Goal: Transaction & Acquisition: Subscribe to service/newsletter

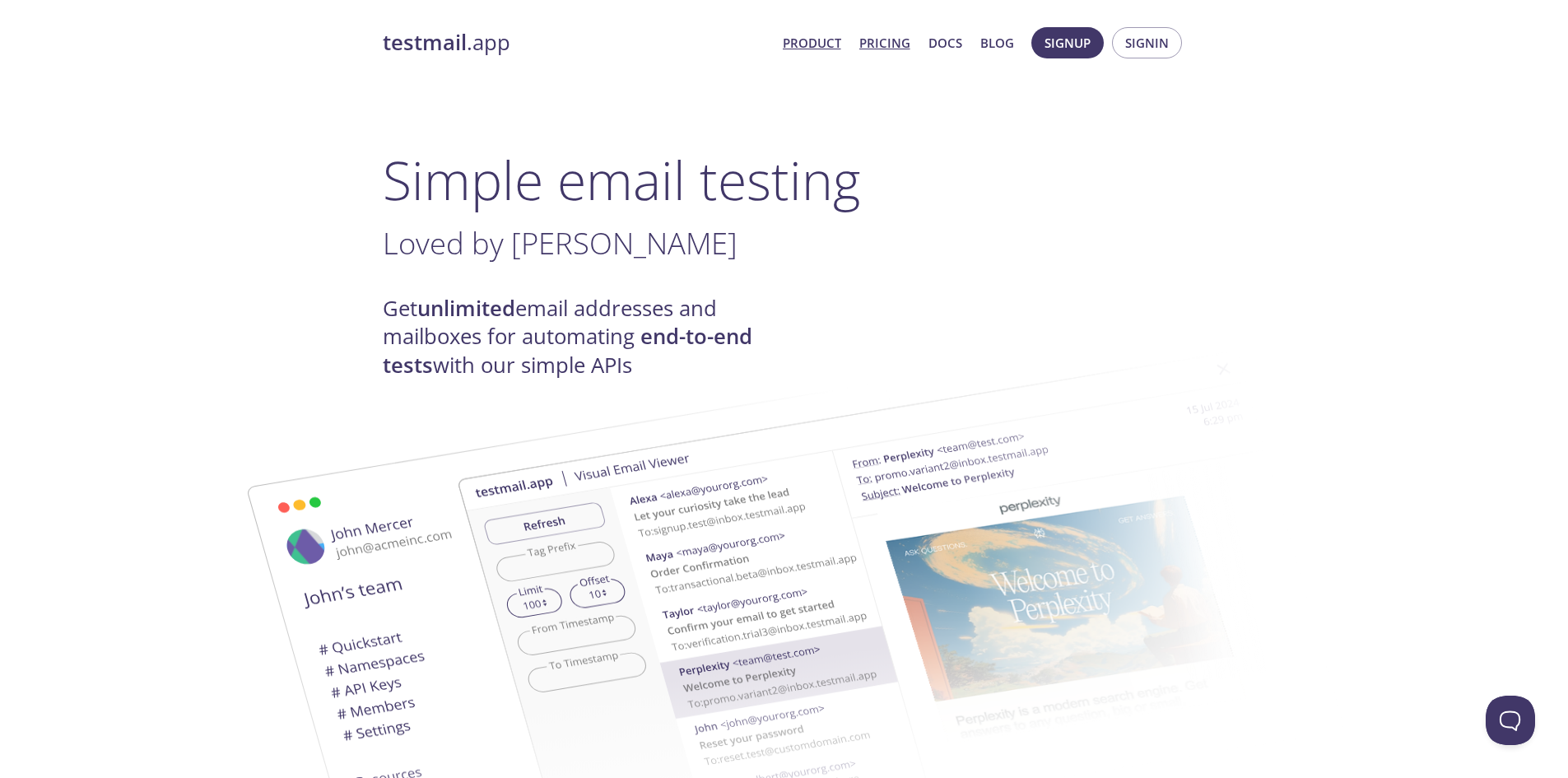
click at [873, 38] on link "Pricing" at bounding box center [884, 42] width 51 height 21
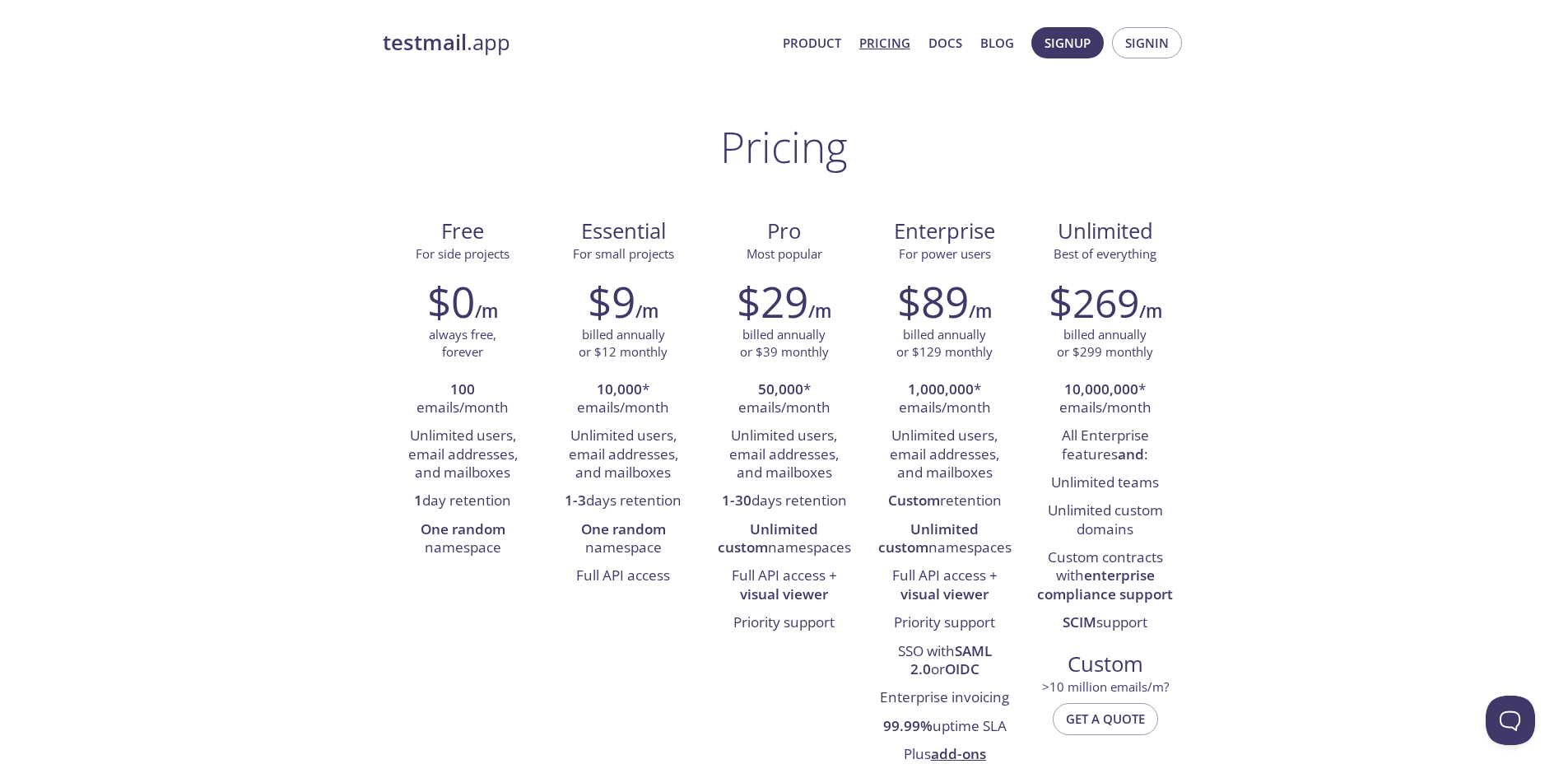
click at [889, 36] on link "Pricing" at bounding box center [884, 42] width 51 height 21
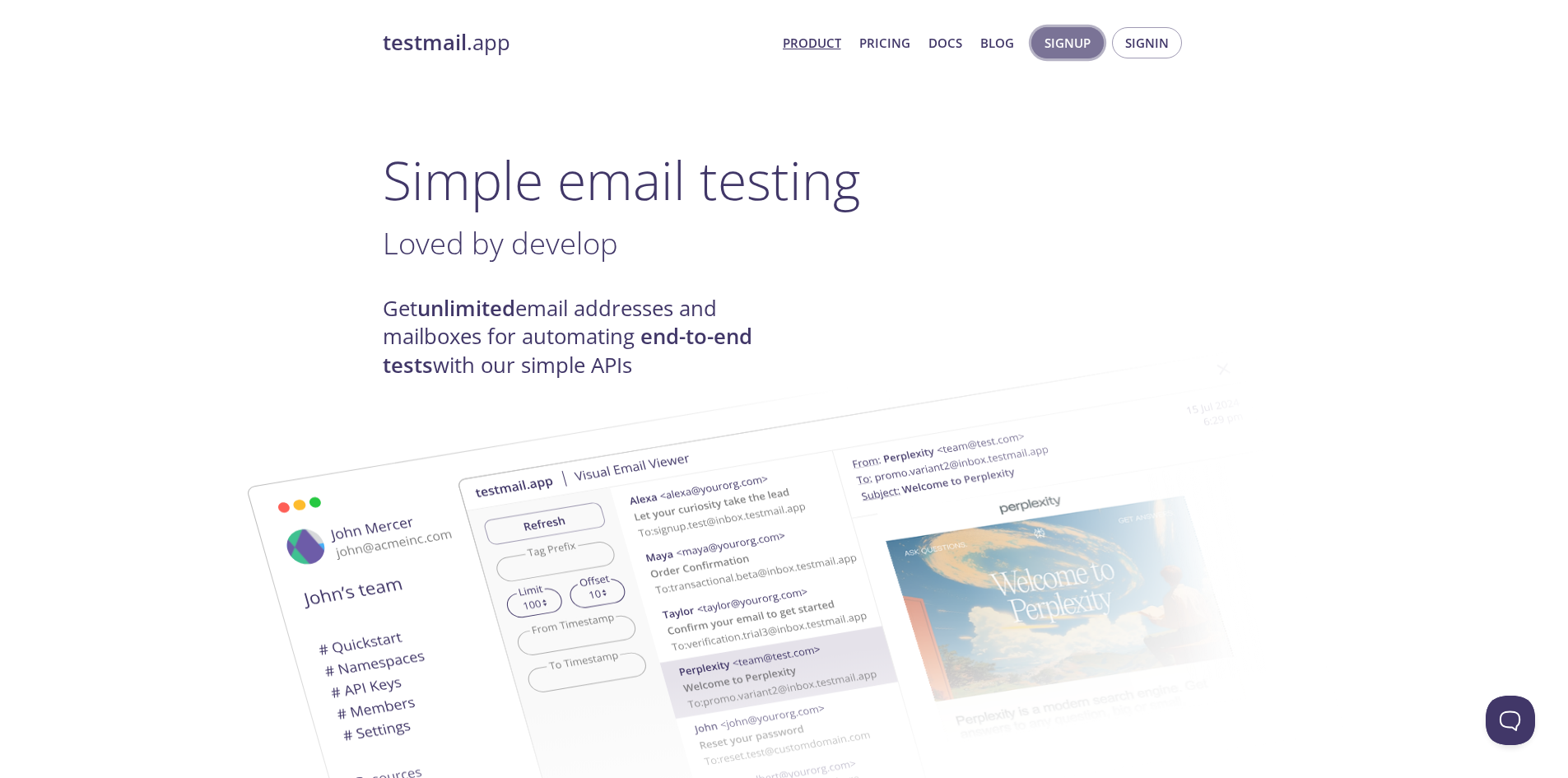
click at [1070, 42] on span "Signup" at bounding box center [1068, 42] width 46 height 21
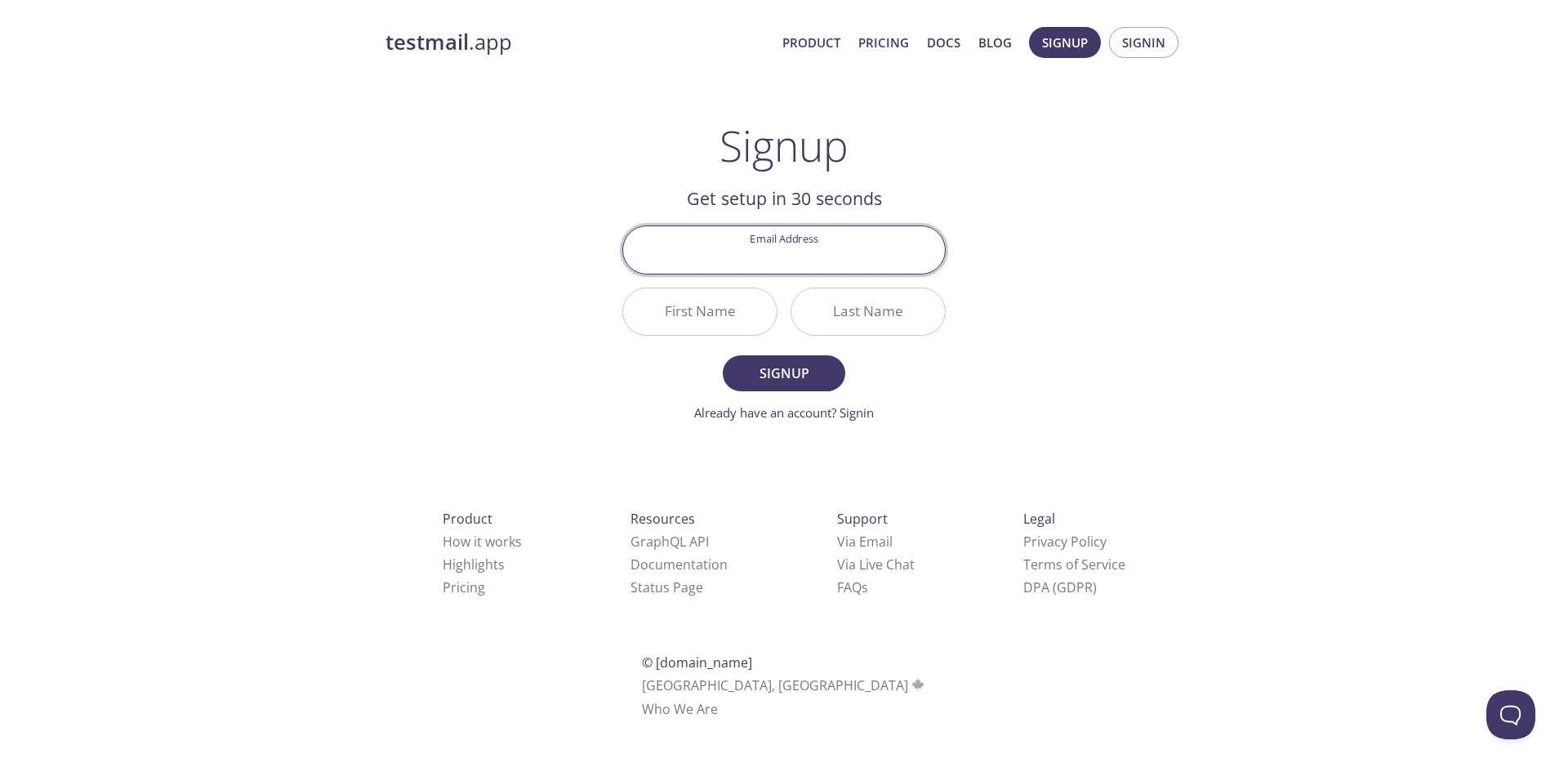
click at [787, 256] on input "Email Address" at bounding box center [784, 249] width 322 height 47
type input "t"
drag, startPoint x: 788, startPoint y: 256, endPoint x: 770, endPoint y: 254, distance: 18.1
click at [770, 254] on input "t" at bounding box center [784, 249] width 322 height 47
type input "[EMAIL_ADDRESS][DOMAIN_NAME]"
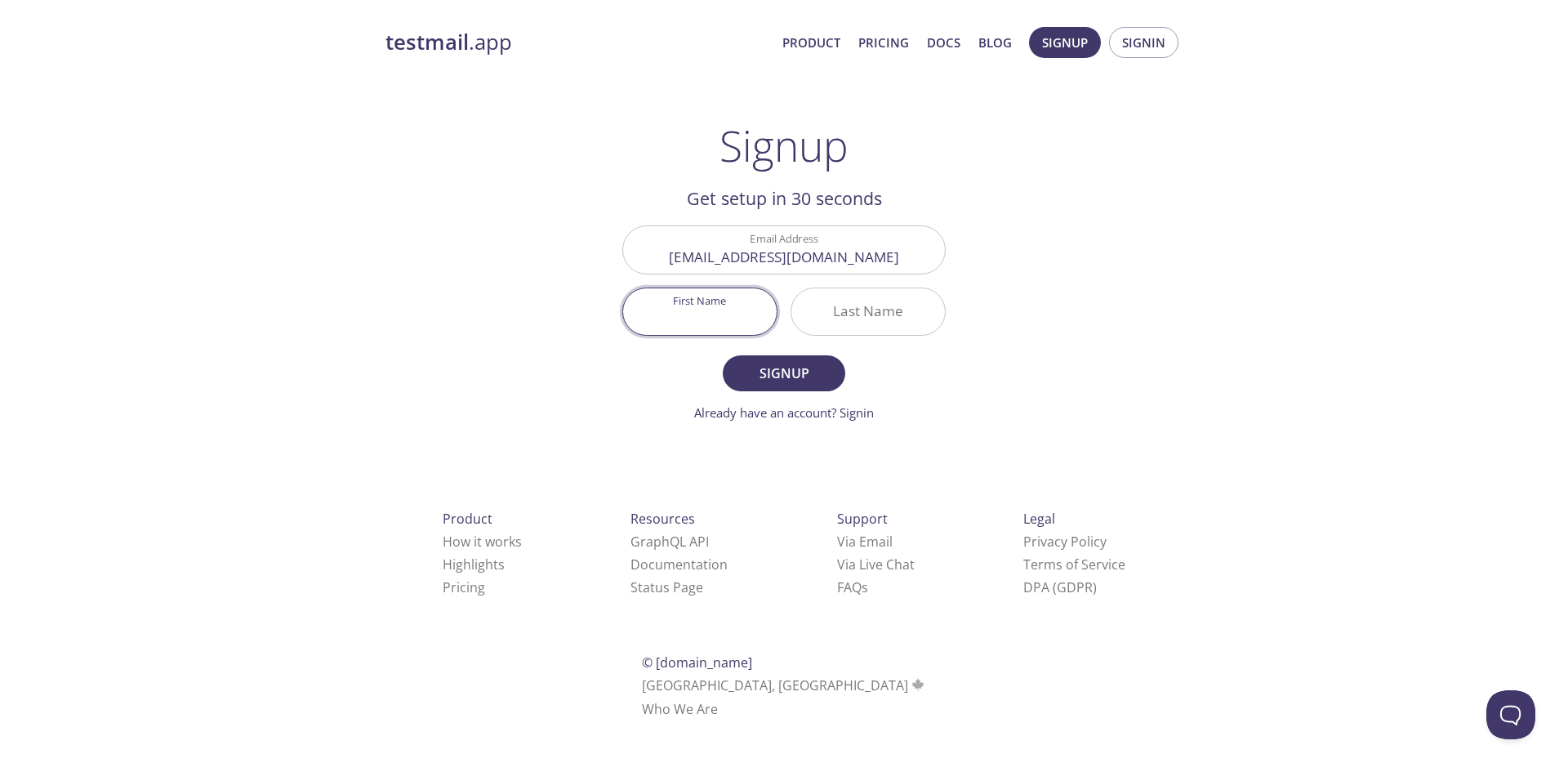
click at [700, 313] on input "First Name" at bounding box center [699, 312] width 153 height 47
drag, startPoint x: 712, startPoint y: 318, endPoint x: 684, endPoint y: 315, distance: 28.2
click at [684, 315] on input "Jrs" at bounding box center [699, 312] width 153 height 47
type input "E"
click at [845, 303] on input "Last Name" at bounding box center [868, 312] width 153 height 47
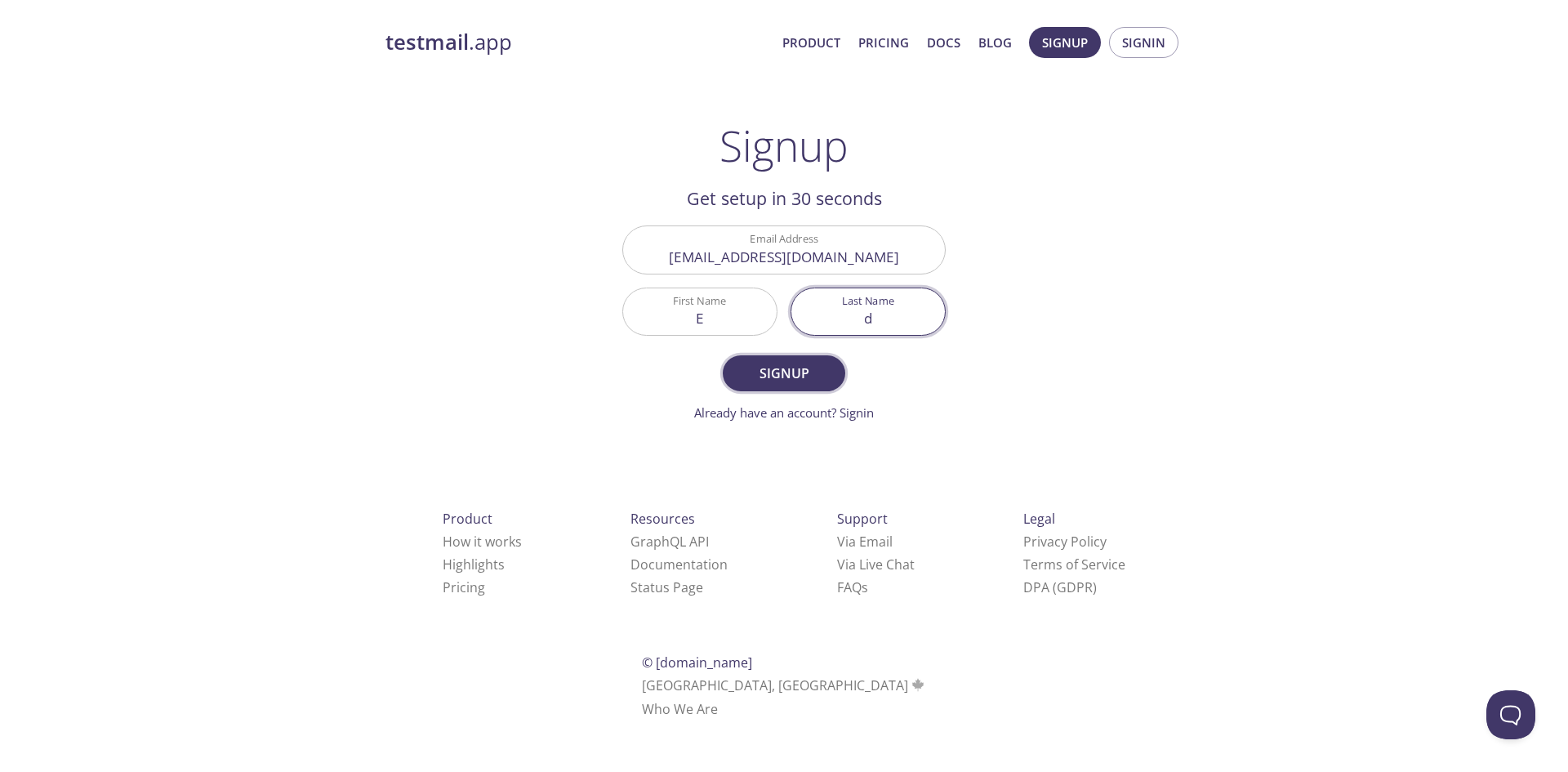
type input "d"
click at [804, 367] on span "Signup" at bounding box center [784, 374] width 87 height 23
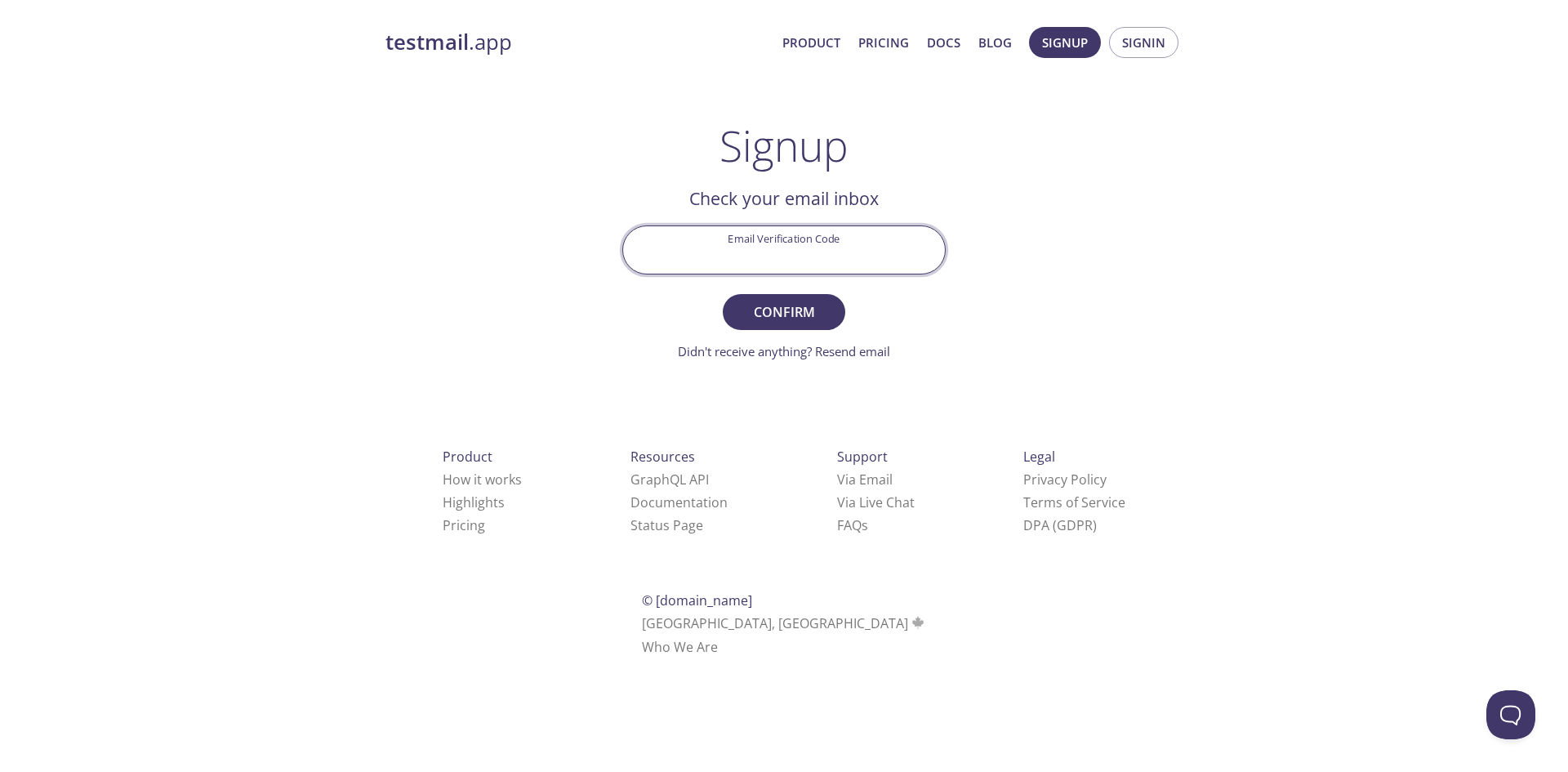
click at [746, 248] on input "Email Verification Code" at bounding box center [784, 249] width 322 height 47
paste input "K64ZGY8"
type input "K64ZGY8"
click at [785, 310] on span "Confirm" at bounding box center [784, 313] width 87 height 23
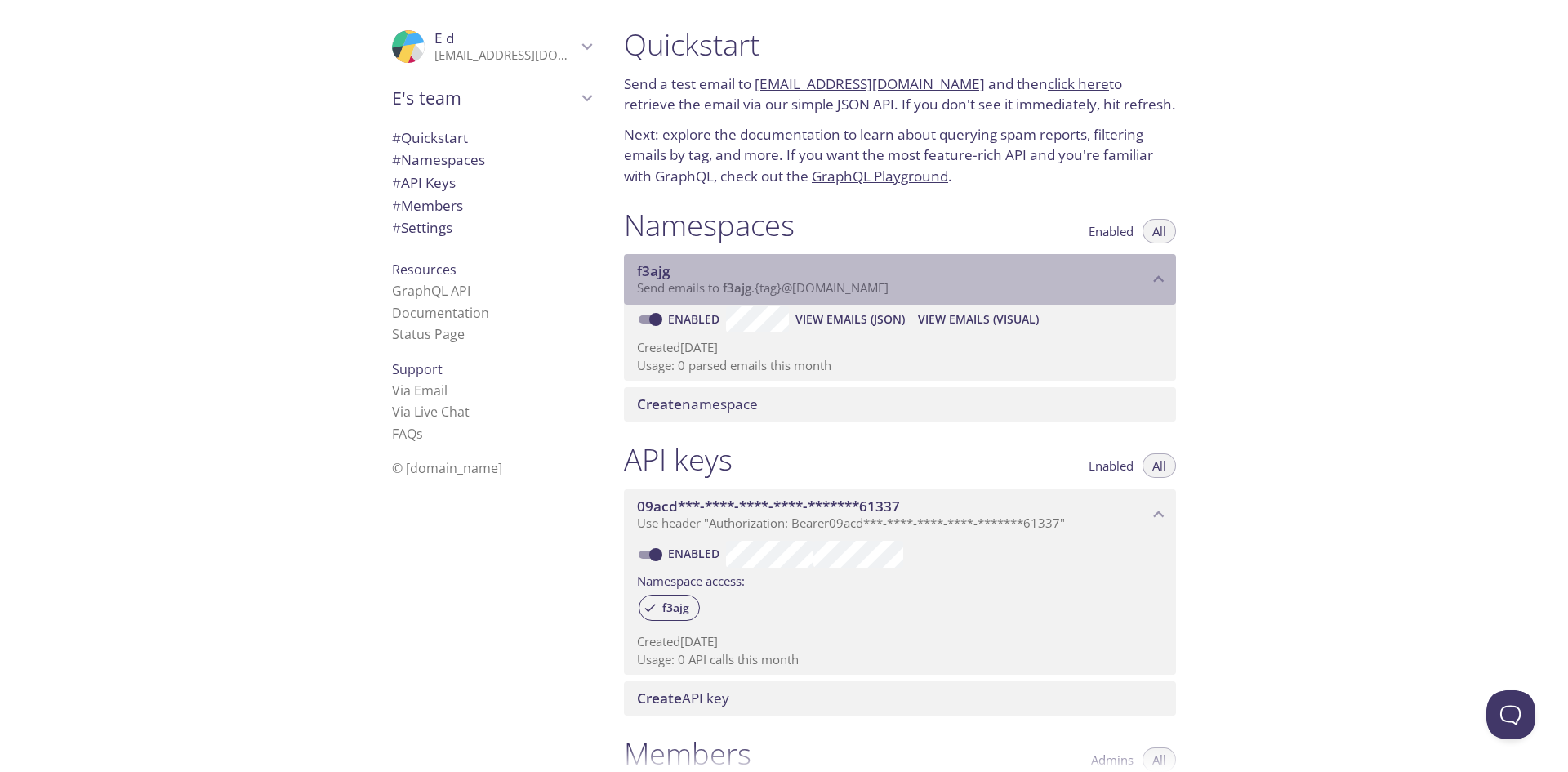
drag, startPoint x: 676, startPoint y: 273, endPoint x: 630, endPoint y: 269, distance: 46.2
click at [630, 269] on div "f3ajg Send emails to f3ajg . {tag} @[DOMAIN_NAME]" at bounding box center [900, 279] width 553 height 51
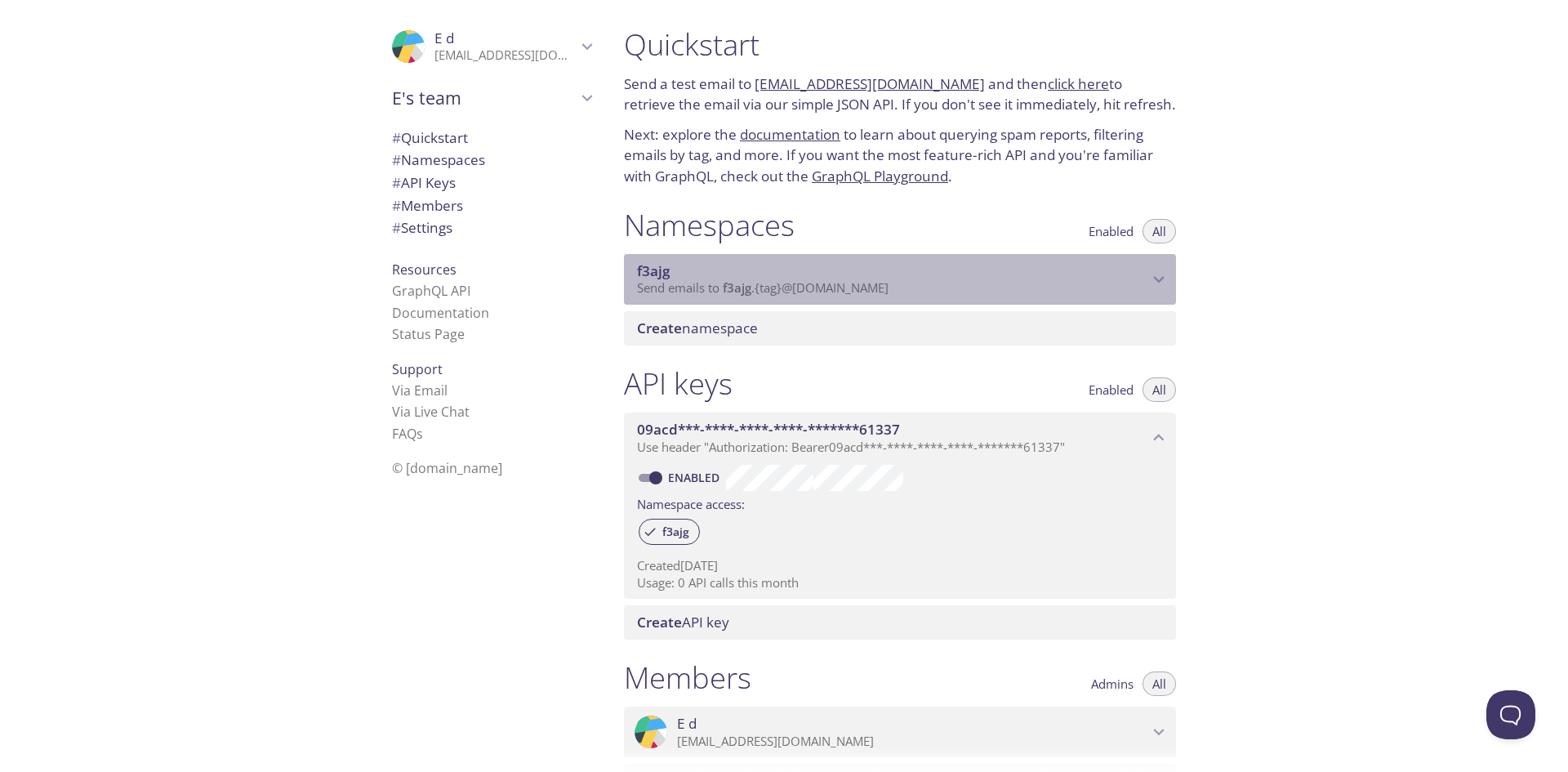
click at [782, 276] on span "f3ajg" at bounding box center [893, 271] width 512 height 18
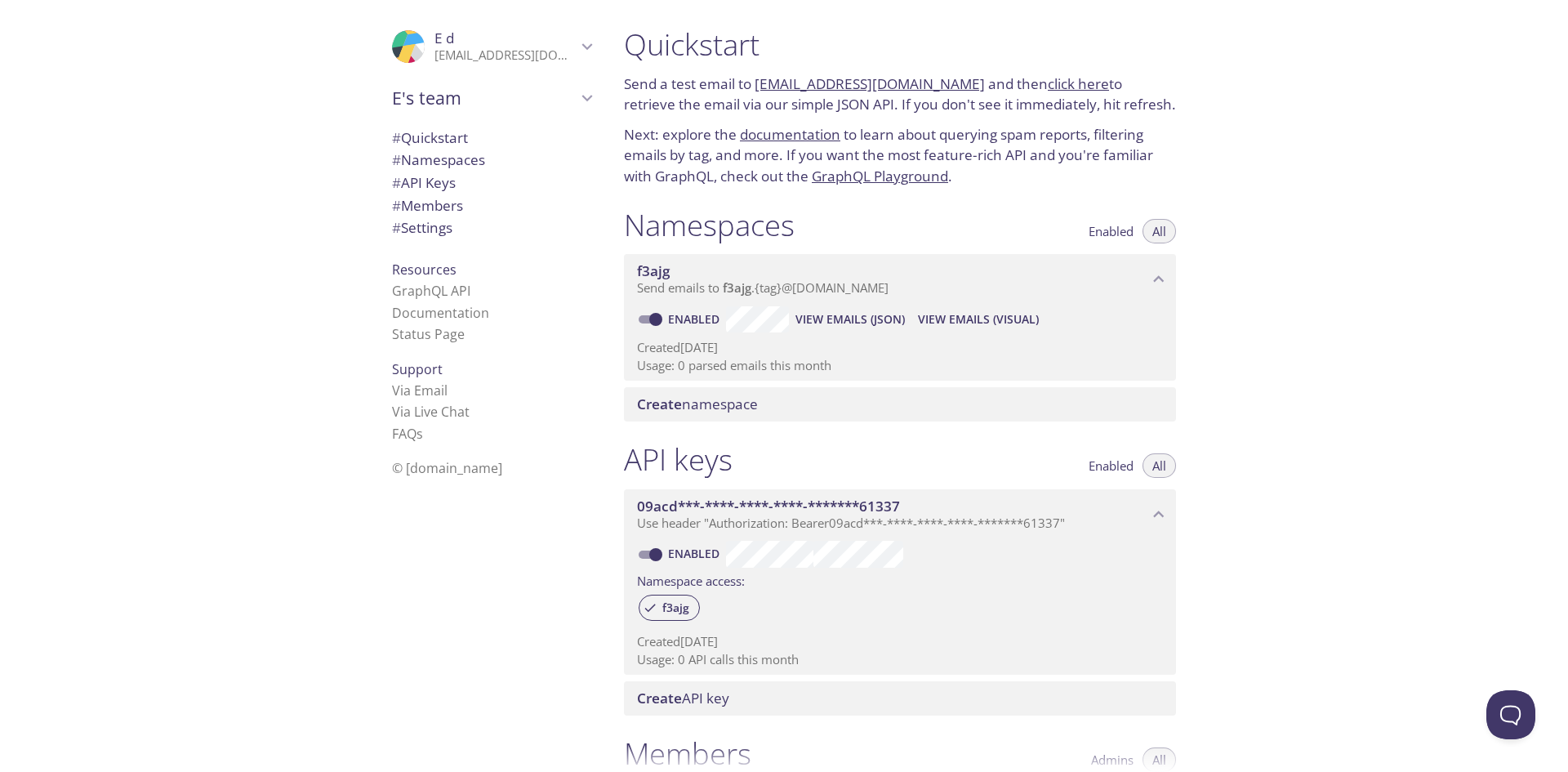
drag, startPoint x: 914, startPoint y: 283, endPoint x: 907, endPoint y: 266, distance: 18.4
click at [907, 266] on div "f3ajg Send emails to f3ajg . {tag} @[DOMAIN_NAME]" at bounding box center [893, 279] width 512 height 34
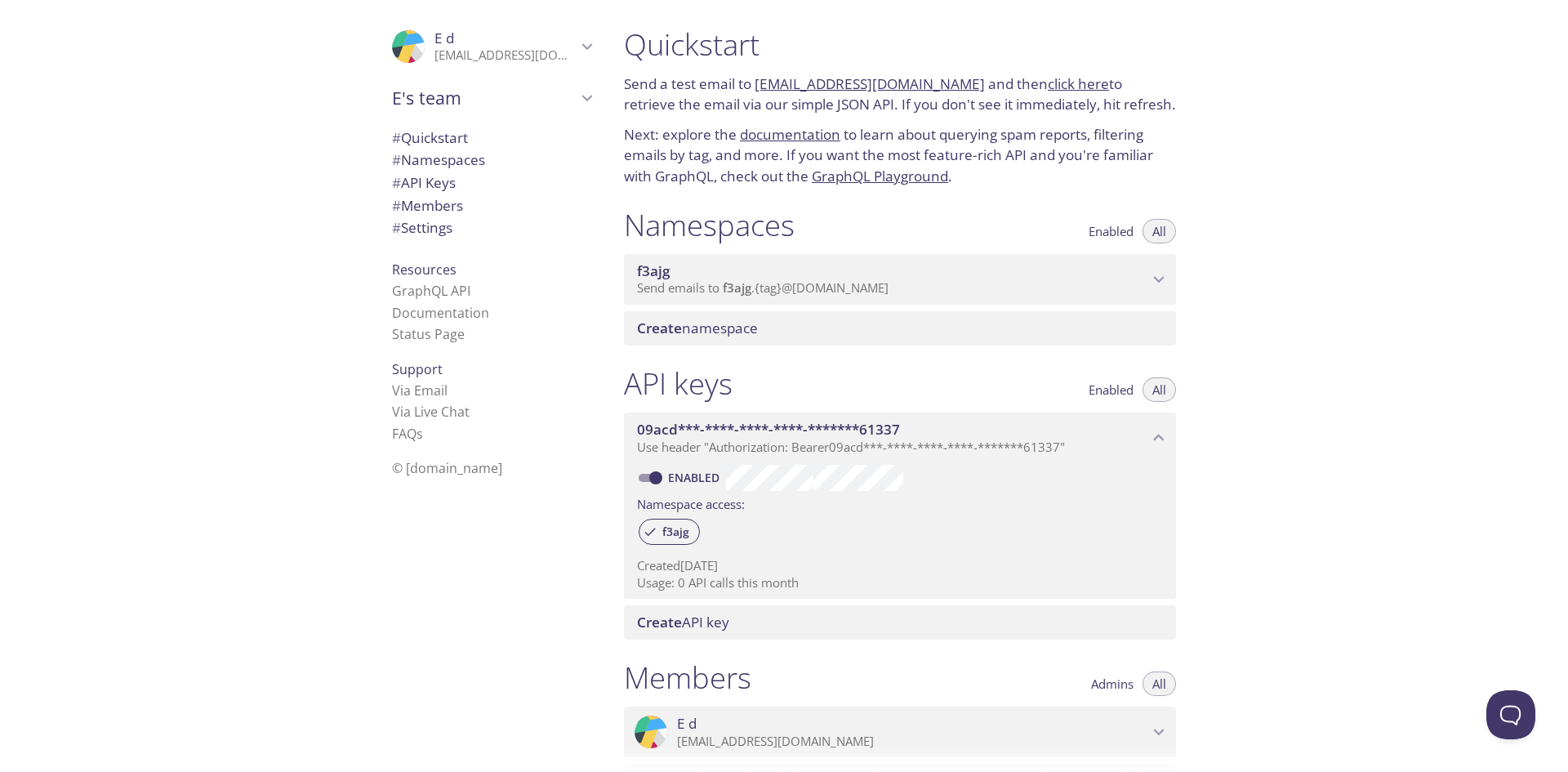
click at [1163, 276] on icon "f3ajg namespace" at bounding box center [1158, 279] width 21 height 21
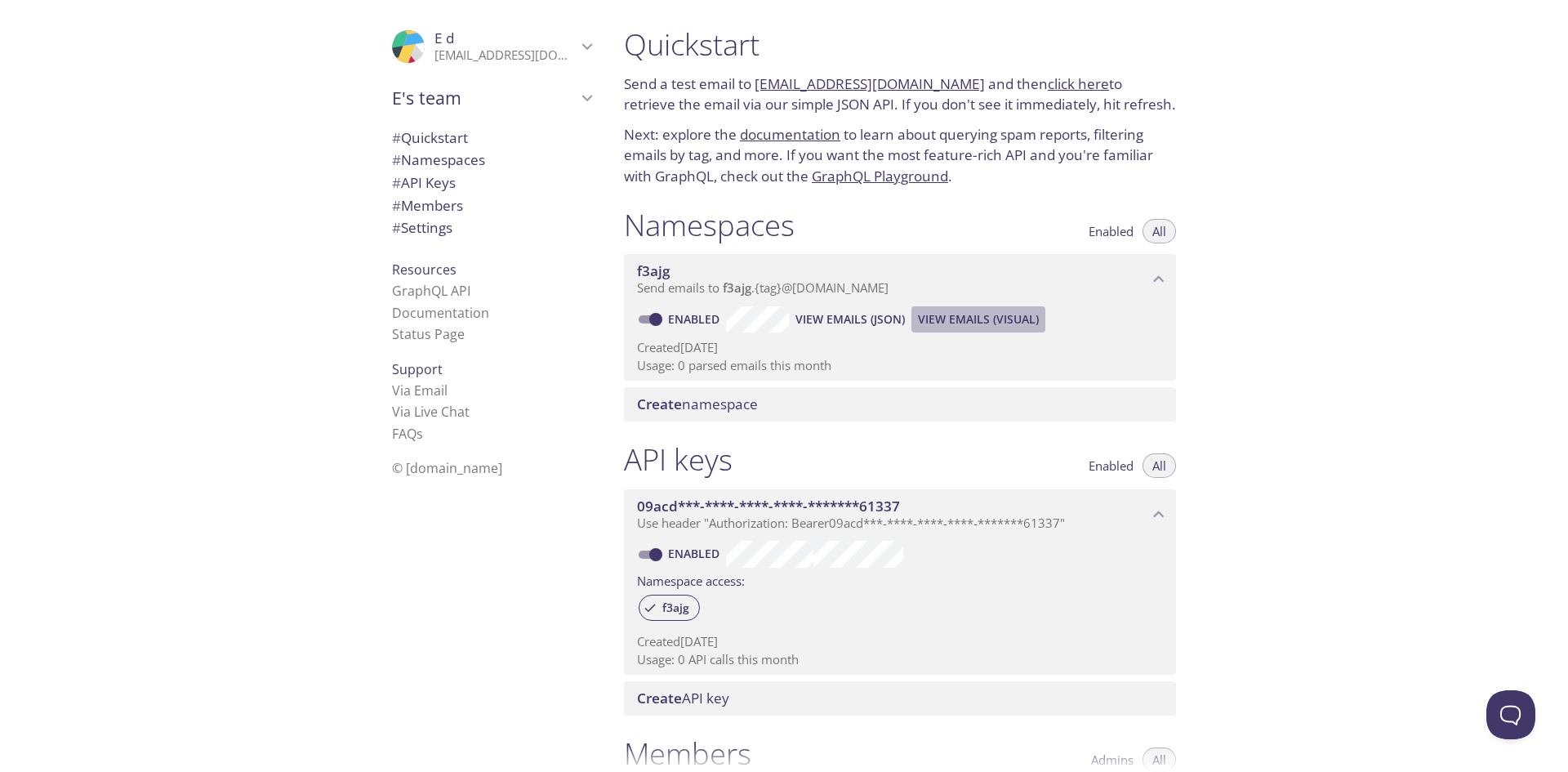
click at [954, 319] on span "View Emails (Visual)" at bounding box center [978, 319] width 121 height 20
